Goal: Navigation & Orientation: Find specific page/section

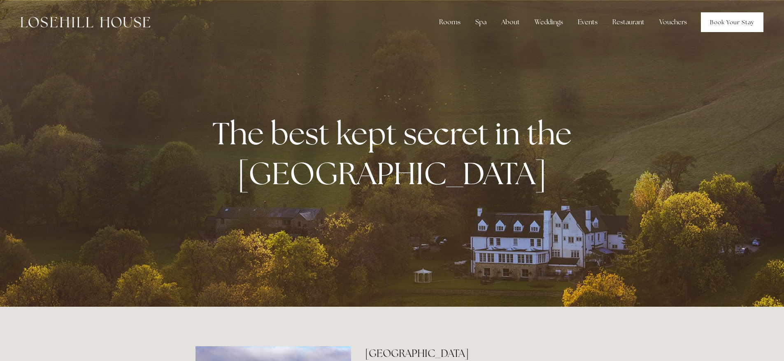
click at [717, 23] on link "Book Your Stay" at bounding box center [732, 22] width 63 height 20
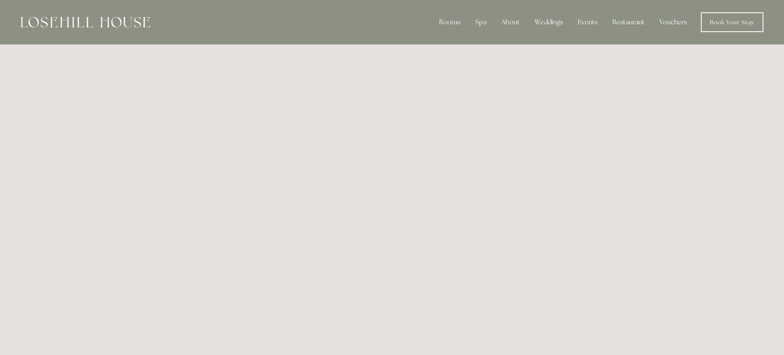
drag, startPoint x: 149, startPoint y: 17, endPoint x: 86, endPoint y: 21, distance: 63.1
click at [86, 21] on div at bounding box center [86, 22] width 130 height 20
drag, startPoint x: 86, startPoint y: 21, endPoint x: 271, endPoint y: 35, distance: 185.3
click at [271, 35] on div "Rooms Rooms Your Stay Book a stay Offers Spa About" at bounding box center [391, 22] width 767 height 44
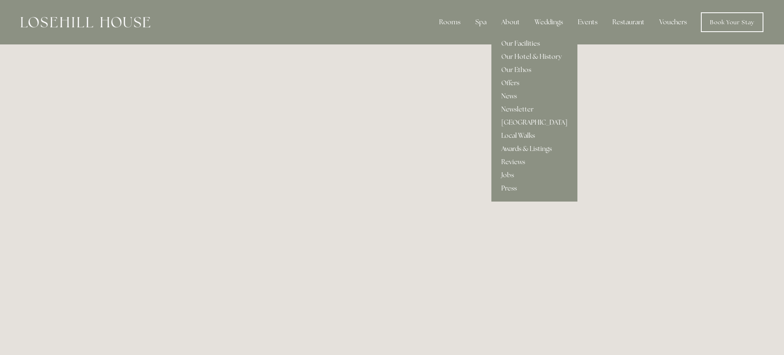
click at [524, 38] on link "Our Facilities" at bounding box center [534, 43] width 86 height 13
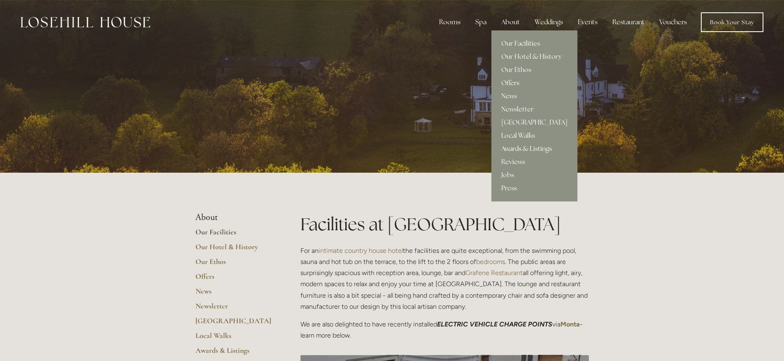
click at [509, 21] on div "About" at bounding box center [511, 22] width 32 height 16
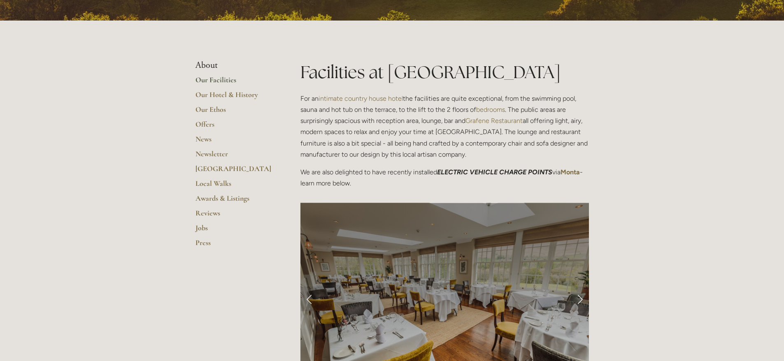
scroll to position [206, 0]
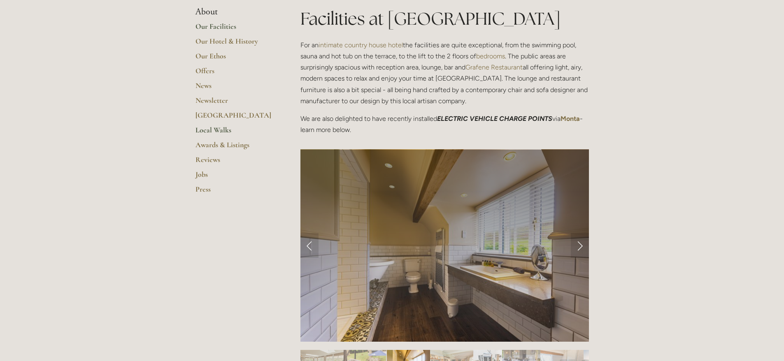
click at [219, 132] on link "Local Walks" at bounding box center [234, 132] width 79 height 15
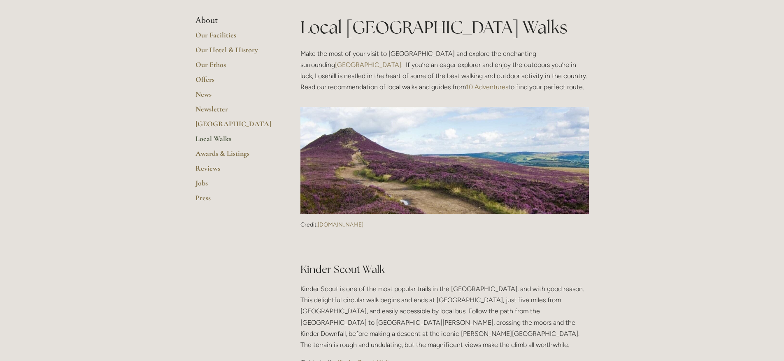
scroll to position [41, 0]
